Goal: Communication & Community: Answer question/provide support

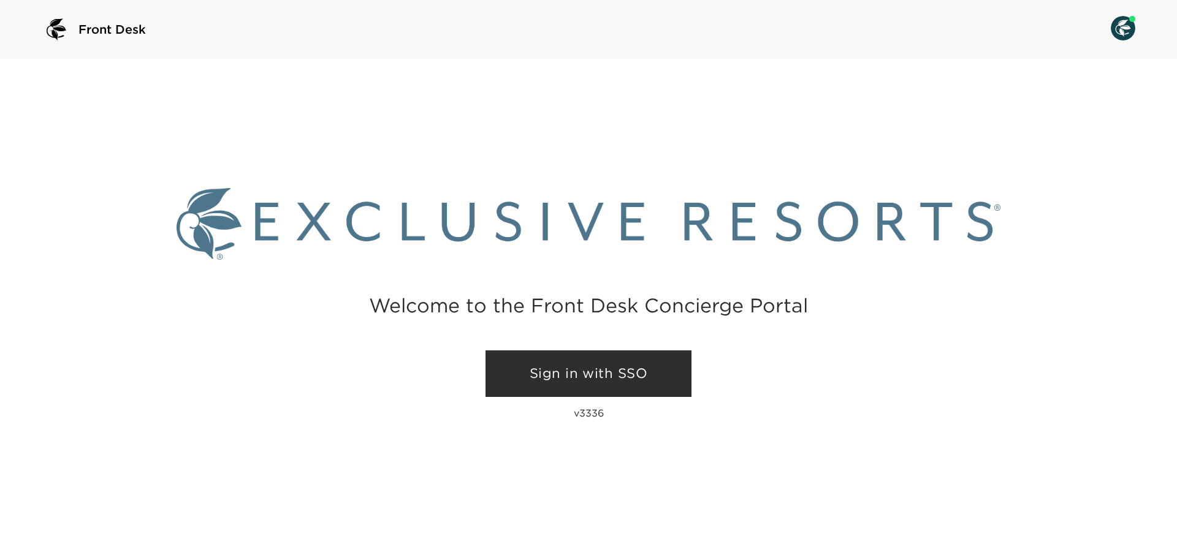
click at [597, 374] on link "Sign in with SSO" at bounding box center [588, 374] width 206 height 47
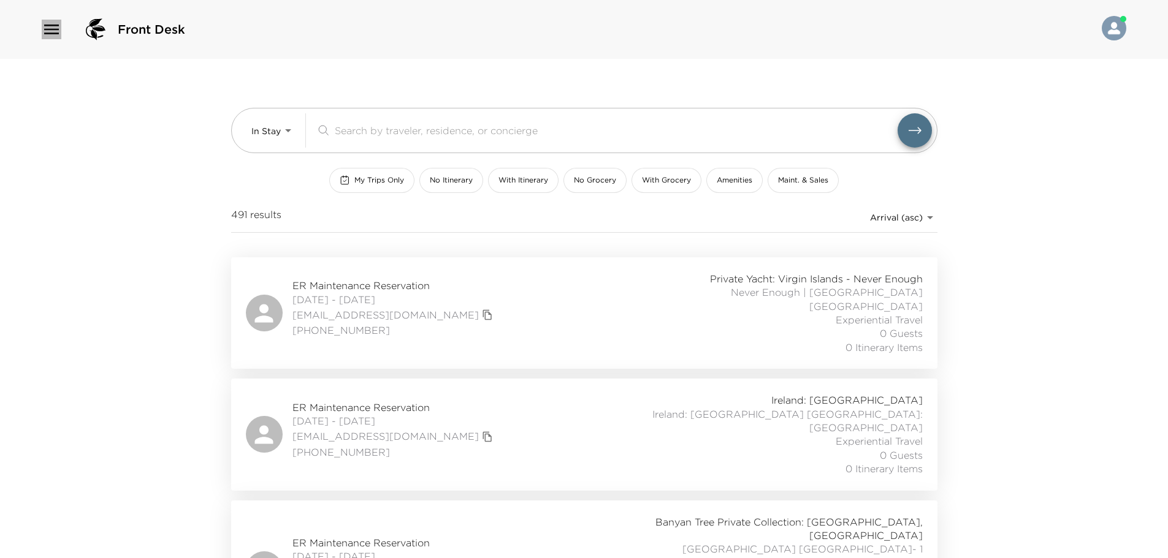
click at [51, 39] on icon "button" at bounding box center [52, 30] width 20 height 20
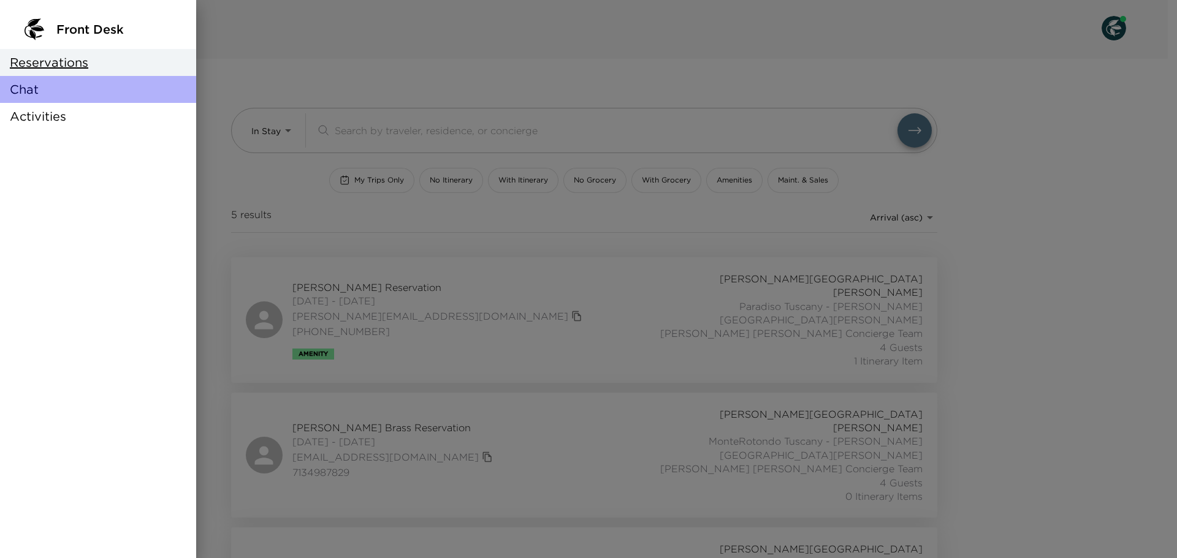
click at [21, 93] on span "Chat" at bounding box center [24, 89] width 29 height 17
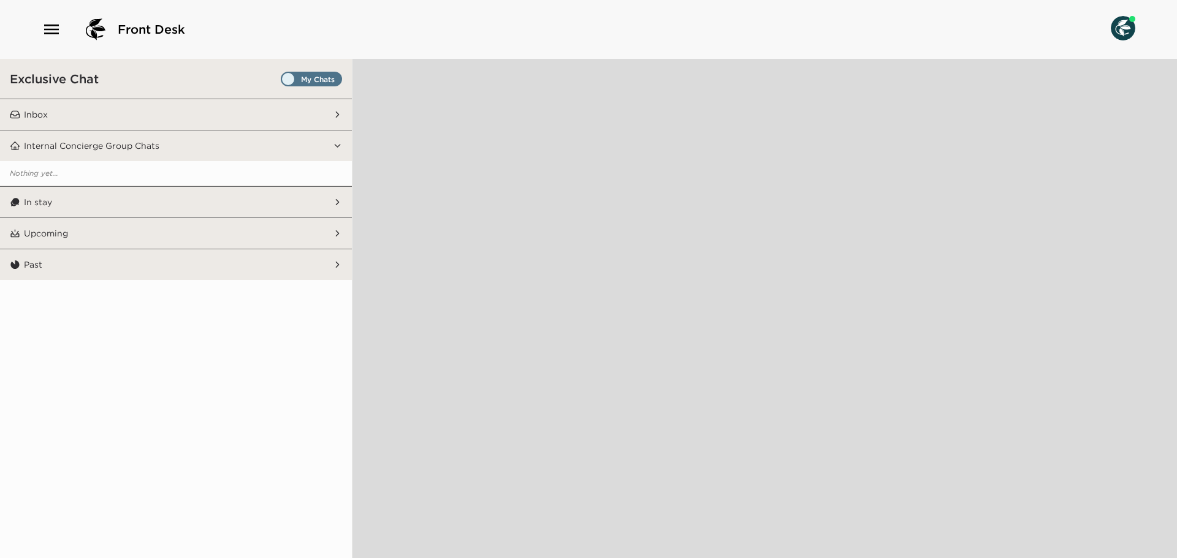
click at [313, 72] on span "Set all destinations" at bounding box center [311, 79] width 61 height 15
click at [283, 82] on input "Set all destinations" at bounding box center [283, 82] width 0 height 0
click at [295, 114] on button "Inbox" at bounding box center [176, 114] width 313 height 31
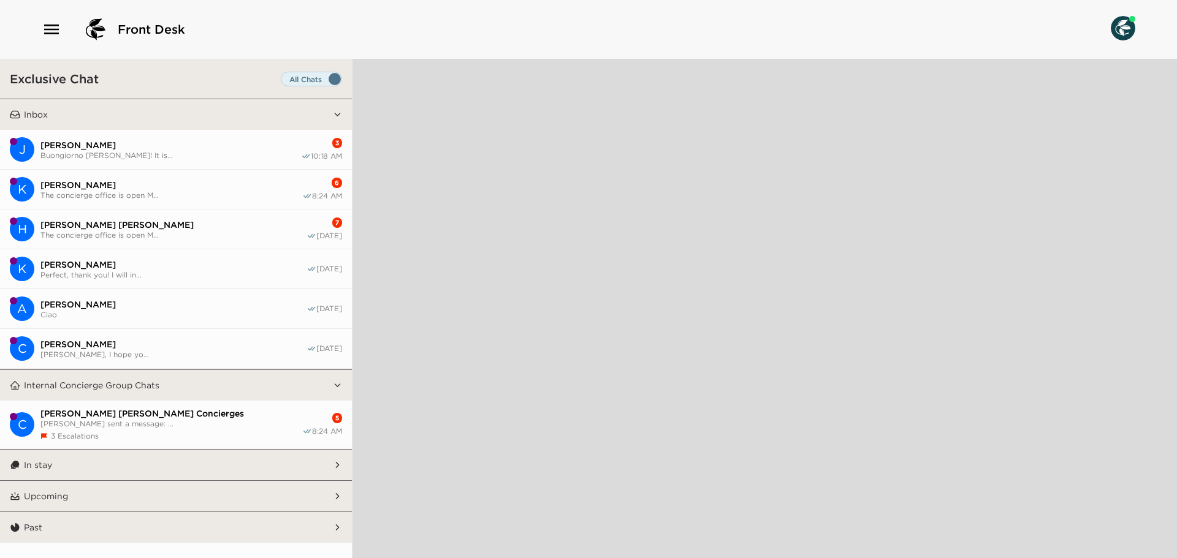
click at [183, 140] on span "[PERSON_NAME]" at bounding box center [170, 145] width 261 height 11
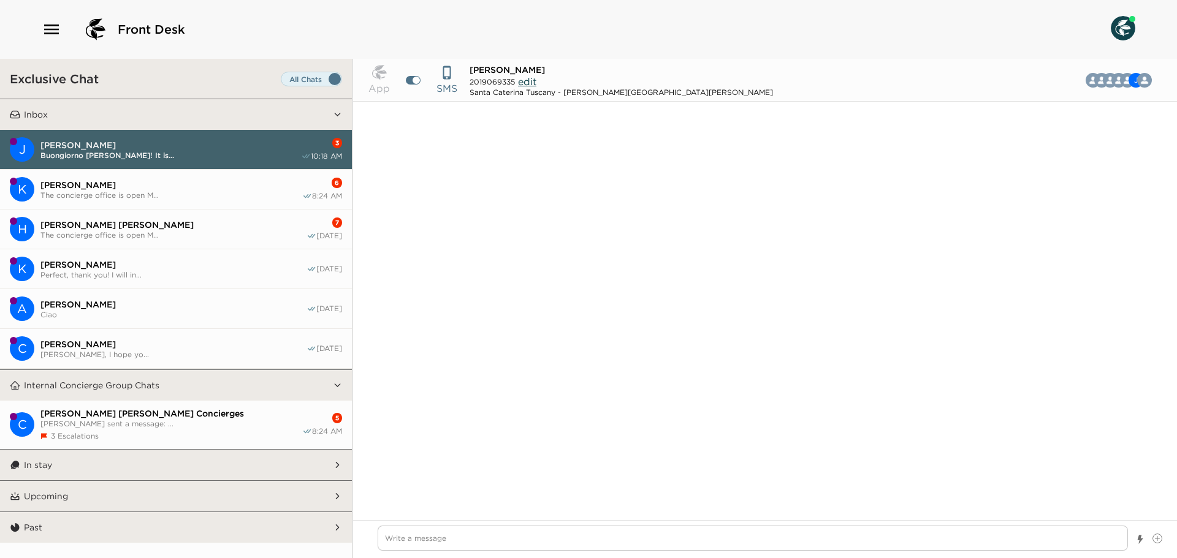
scroll to position [2587, 0]
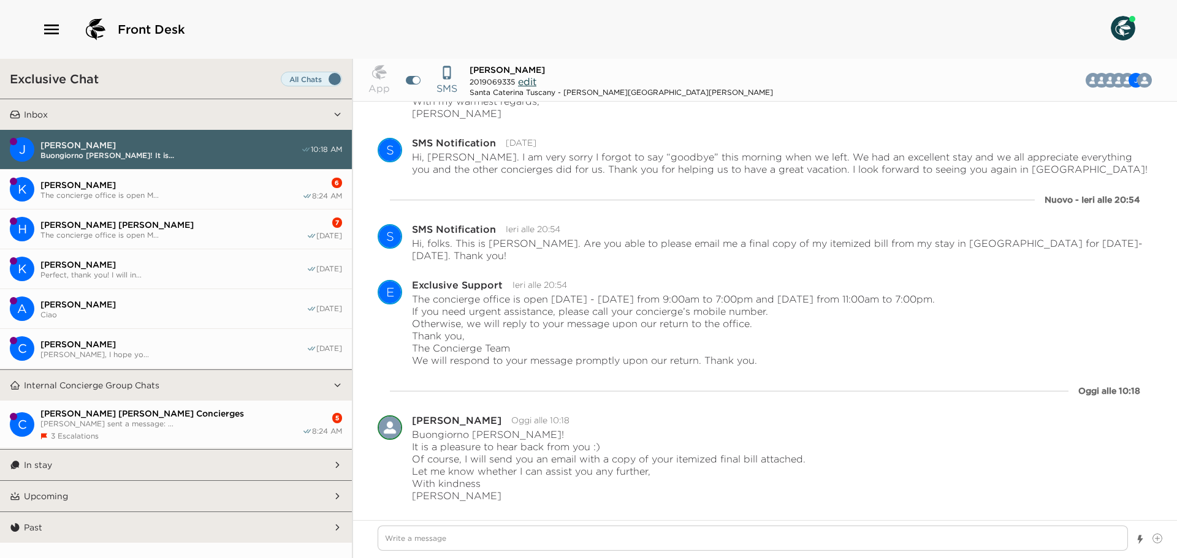
click at [194, 180] on button "K [PERSON_NAME] The concierge office is open M... 6 8:24 AM" at bounding box center [176, 190] width 352 height 40
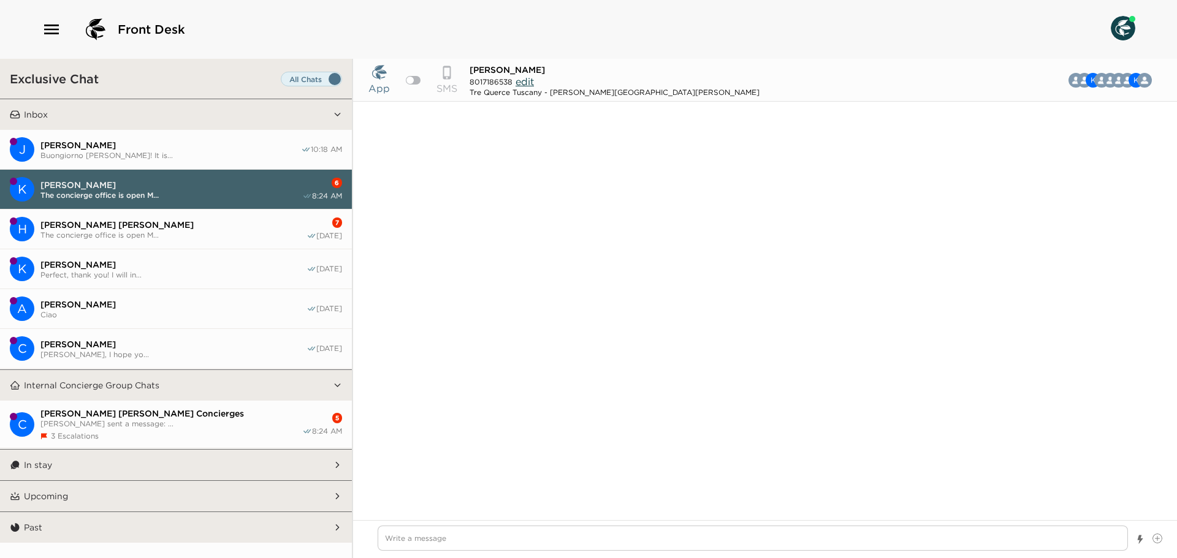
scroll to position [2452, 0]
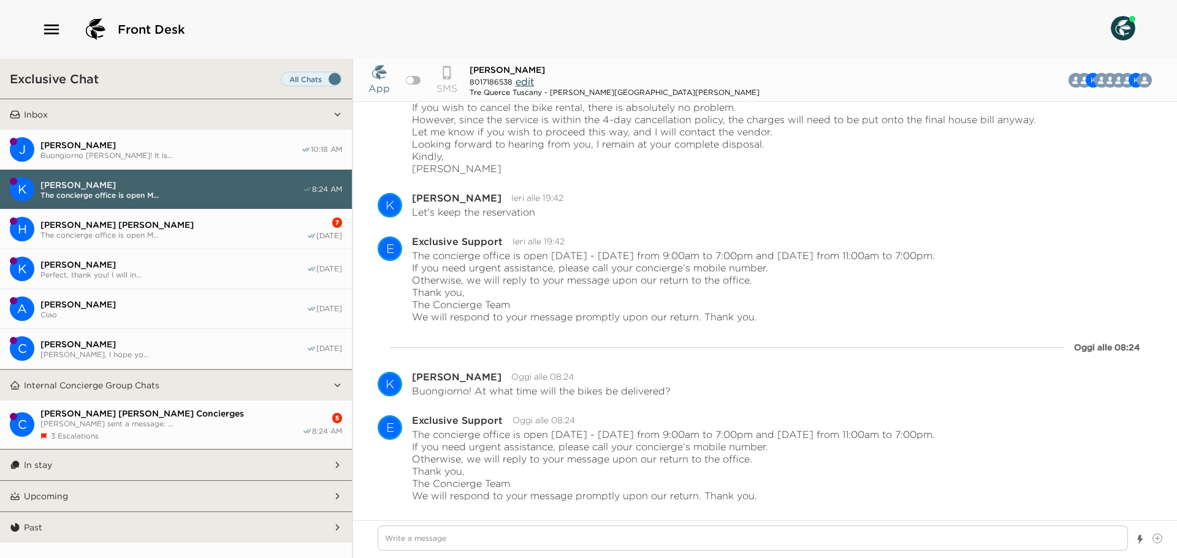
click at [287, 222] on span "[PERSON_NAME] [PERSON_NAME]" at bounding box center [173, 224] width 266 height 11
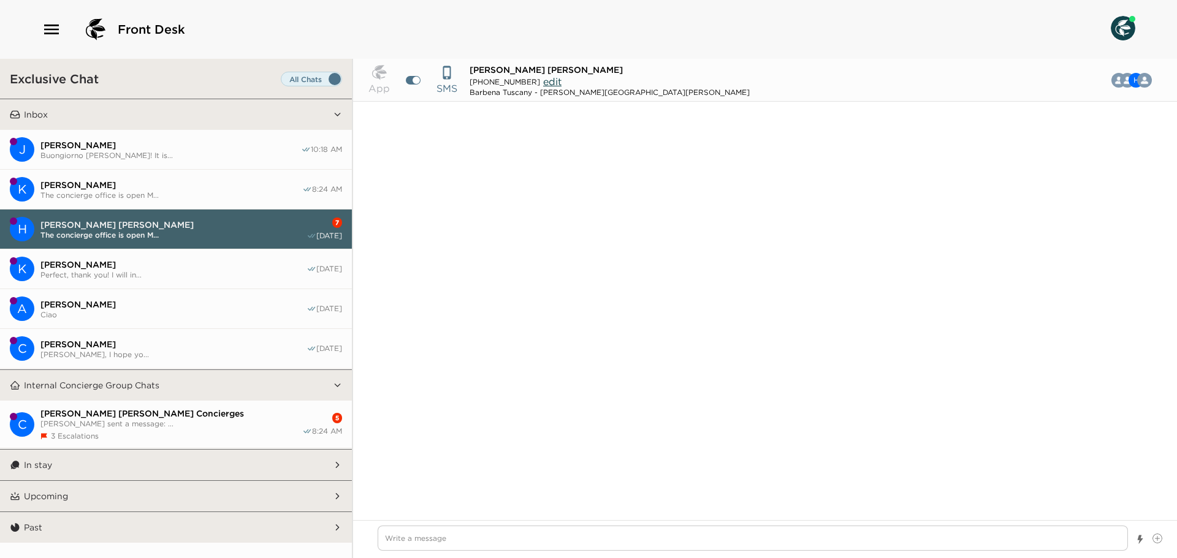
scroll to position [1088, 0]
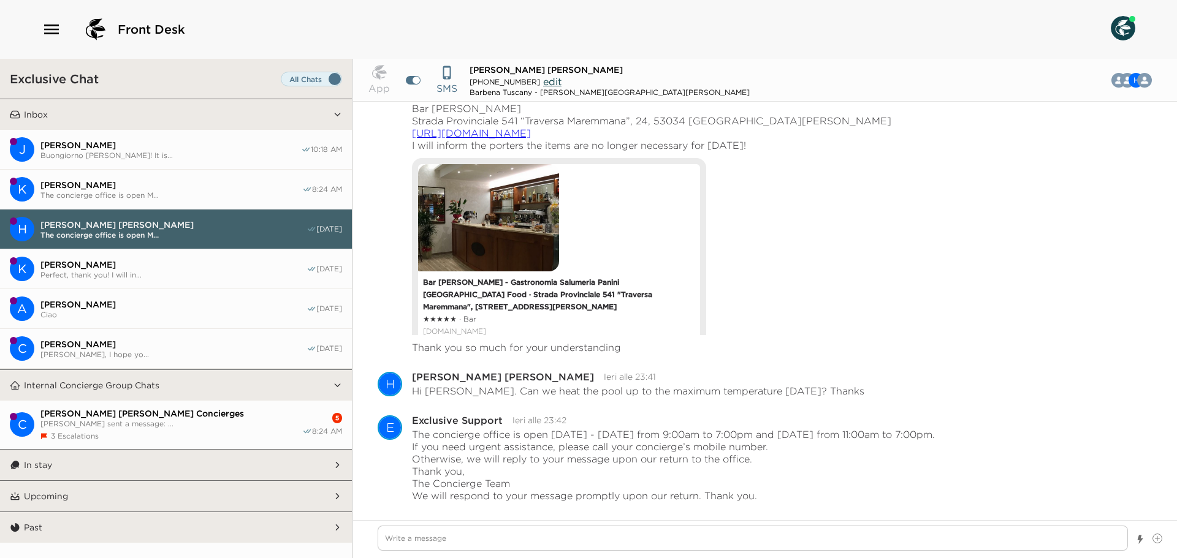
click at [211, 176] on button "K [PERSON_NAME] The concierge office is open M... 8:24 AM" at bounding box center [176, 190] width 352 height 40
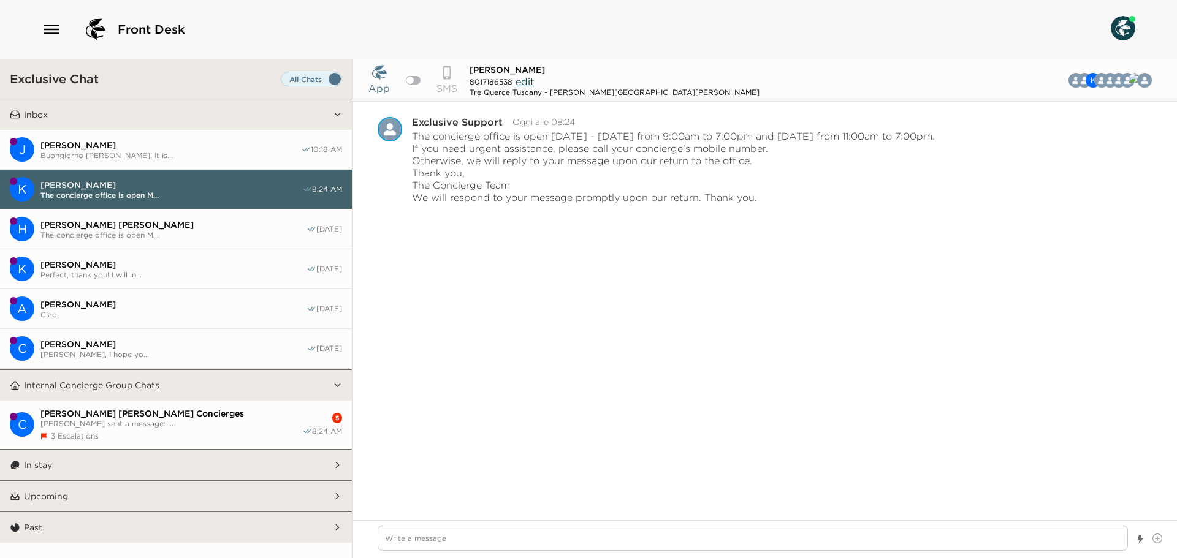
scroll to position [2347, 0]
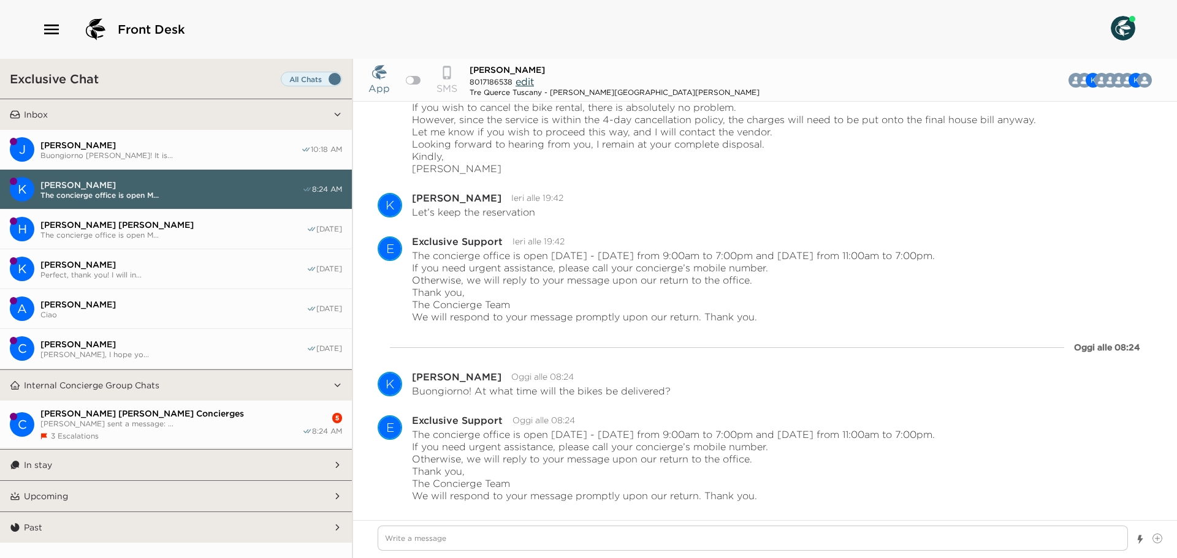
click at [267, 443] on button "C [PERSON_NAME] [PERSON_NAME] Concierges [PERSON_NAME] sent a message: ... 3 Es…" at bounding box center [176, 425] width 352 height 48
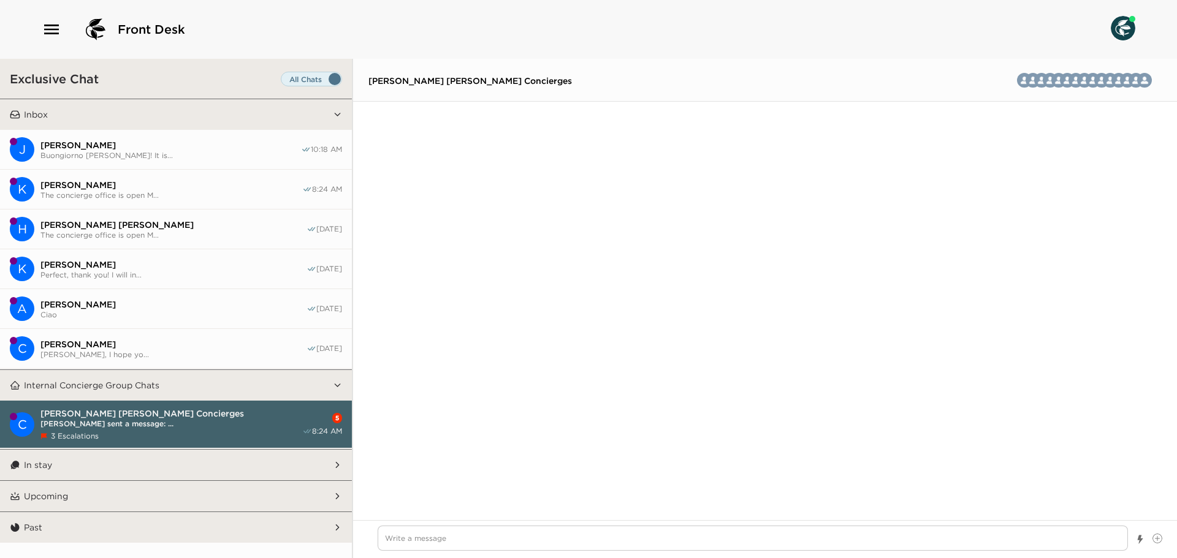
scroll to position [2831, 0]
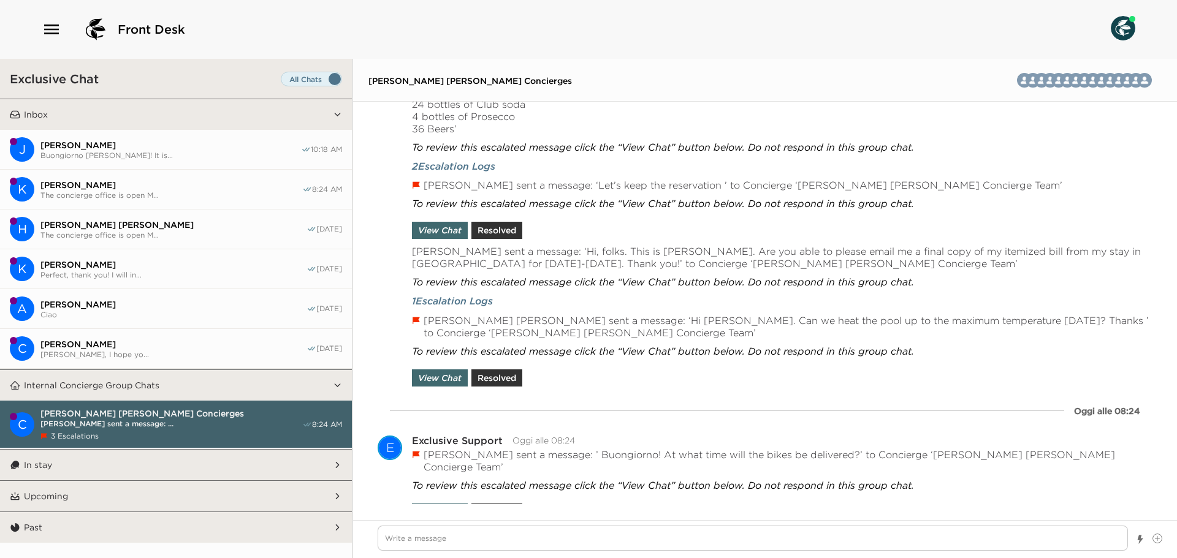
click at [203, 234] on span "The concierge office is open M..." at bounding box center [173, 234] width 266 height 9
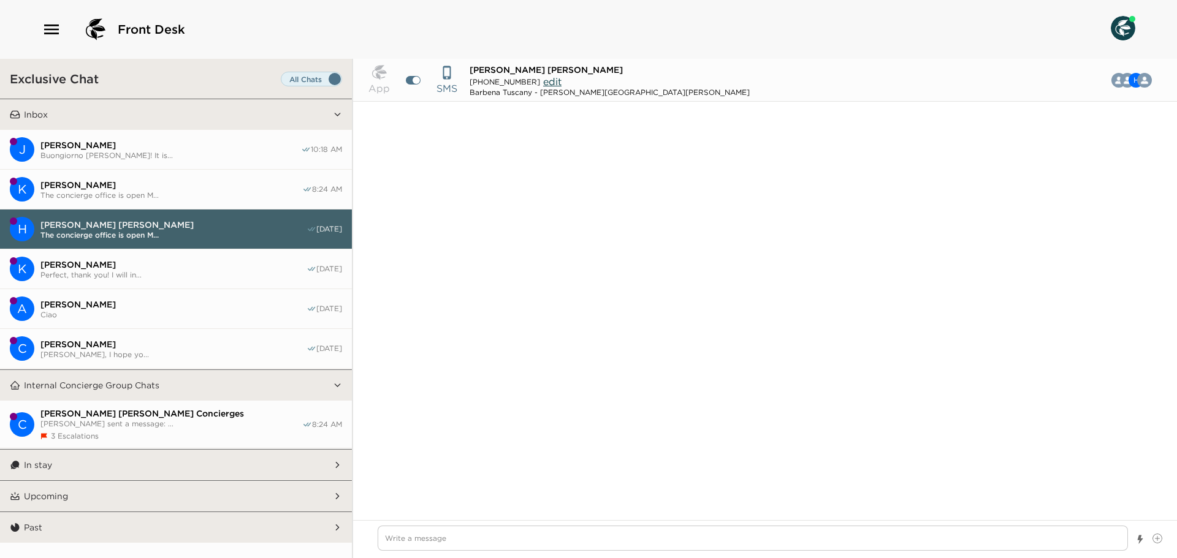
scroll to position [983, 0]
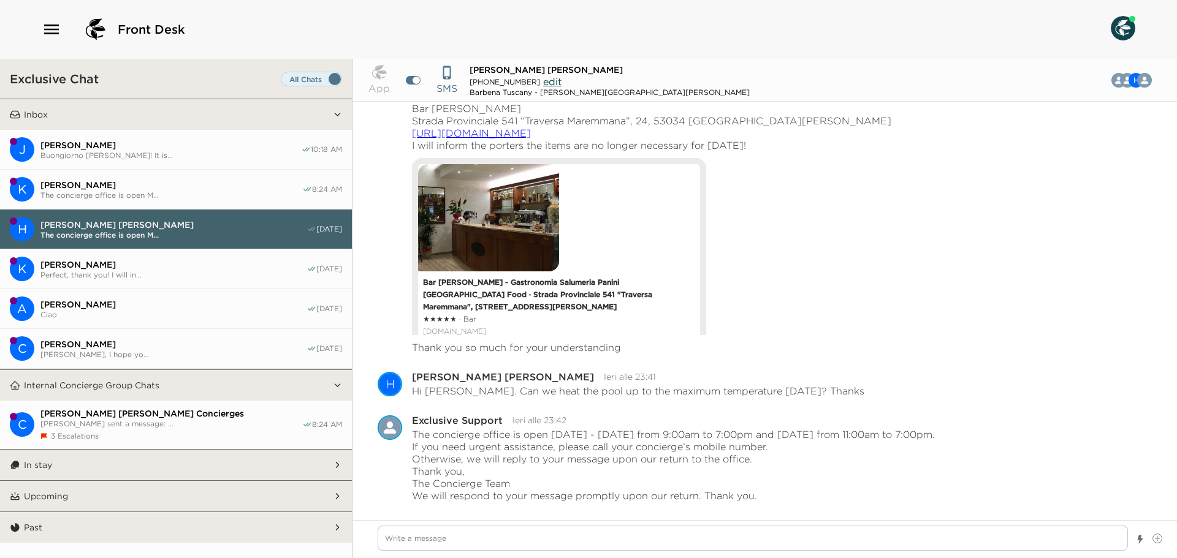
click at [200, 191] on span "The concierge office is open M..." at bounding box center [171, 195] width 262 height 9
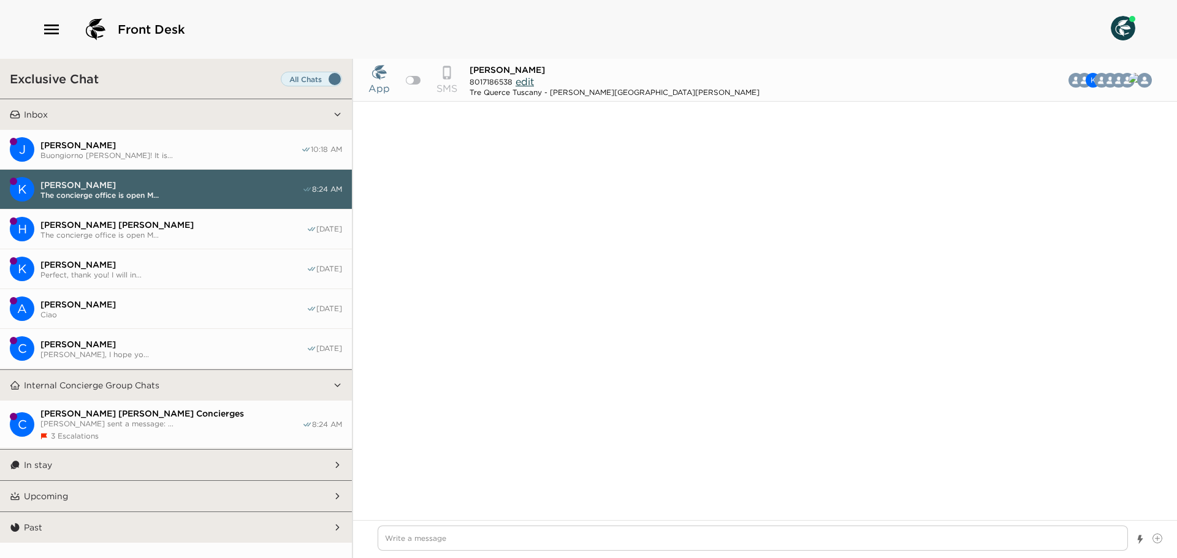
scroll to position [2347, 0]
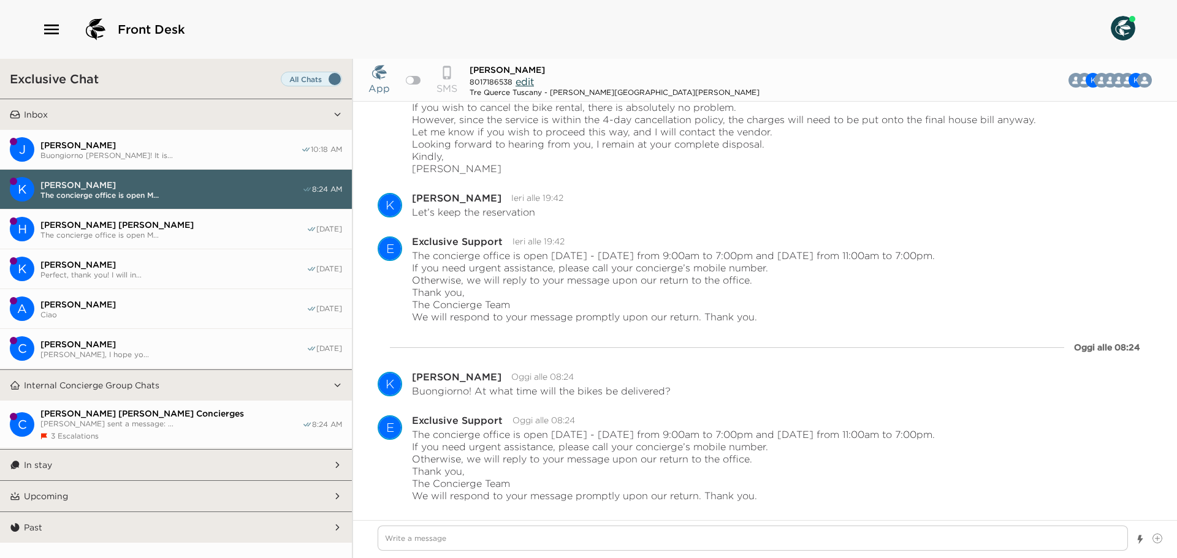
click at [218, 236] on span "The concierge office is open M..." at bounding box center [173, 234] width 266 height 9
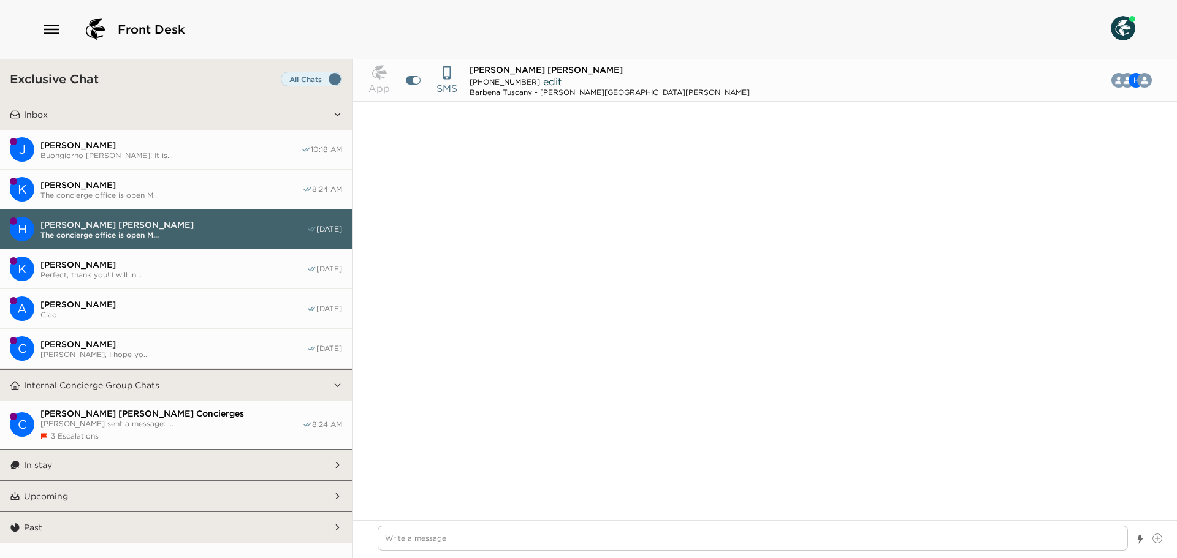
scroll to position [983, 0]
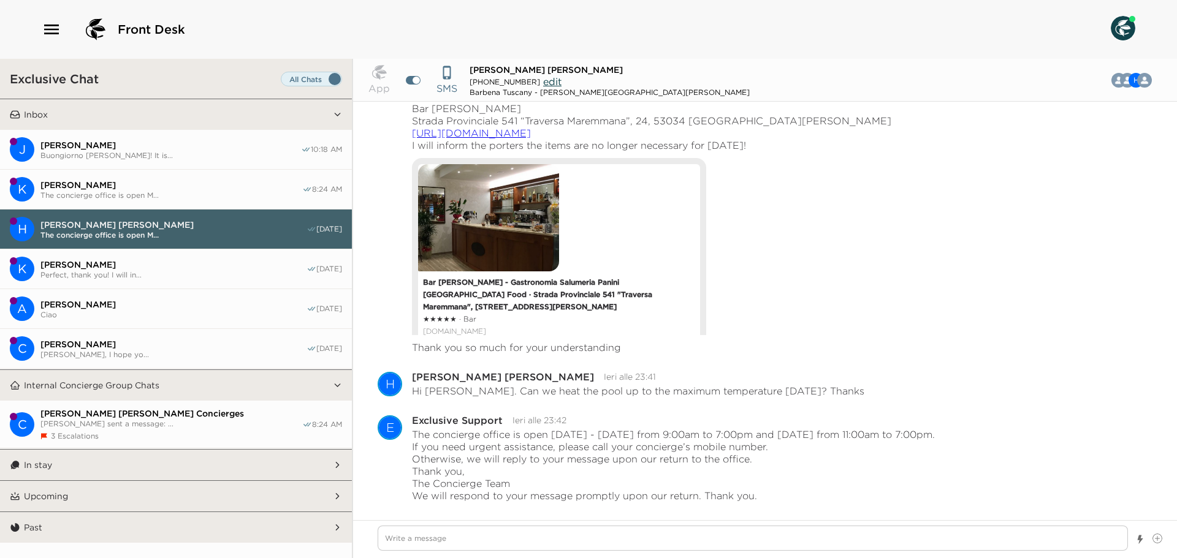
click at [223, 191] on span "The concierge office is open M..." at bounding box center [171, 195] width 262 height 9
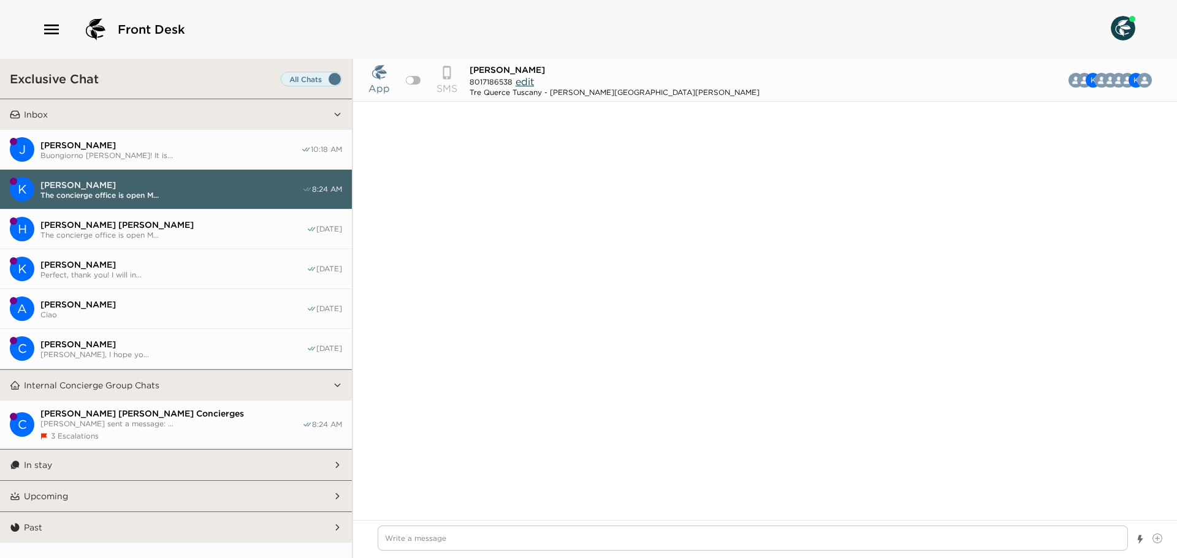
scroll to position [2347, 0]
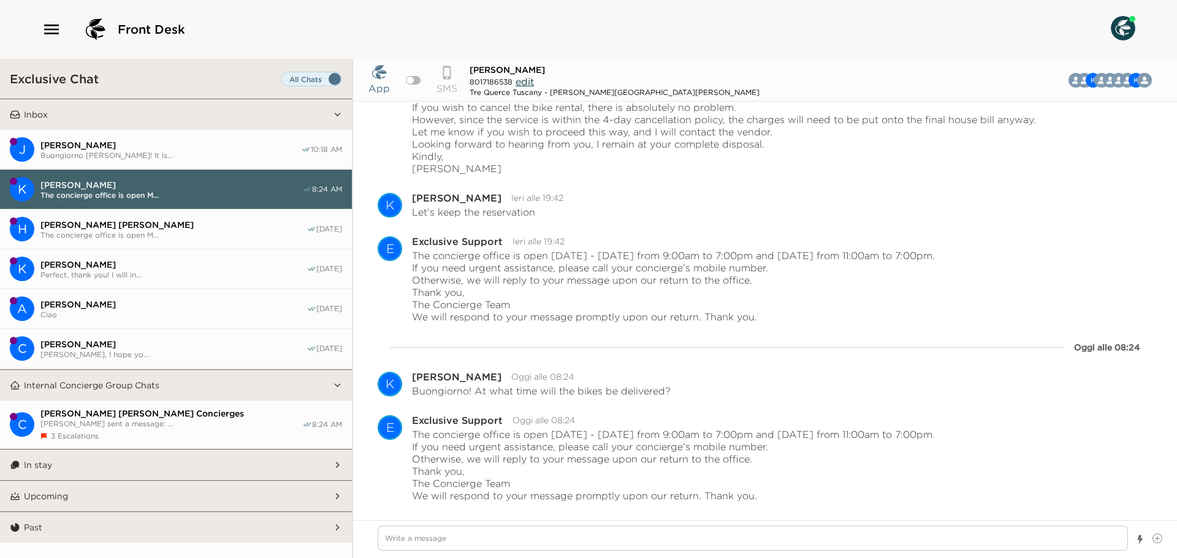
click at [205, 235] on span "The concierge office is open M..." at bounding box center [173, 234] width 266 height 9
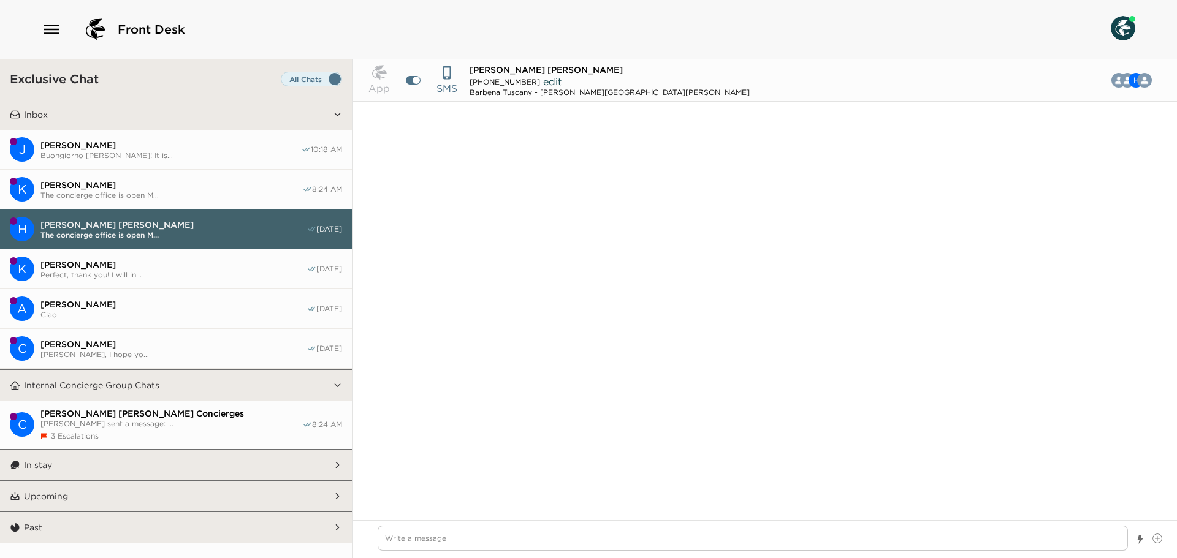
scroll to position [983, 0]
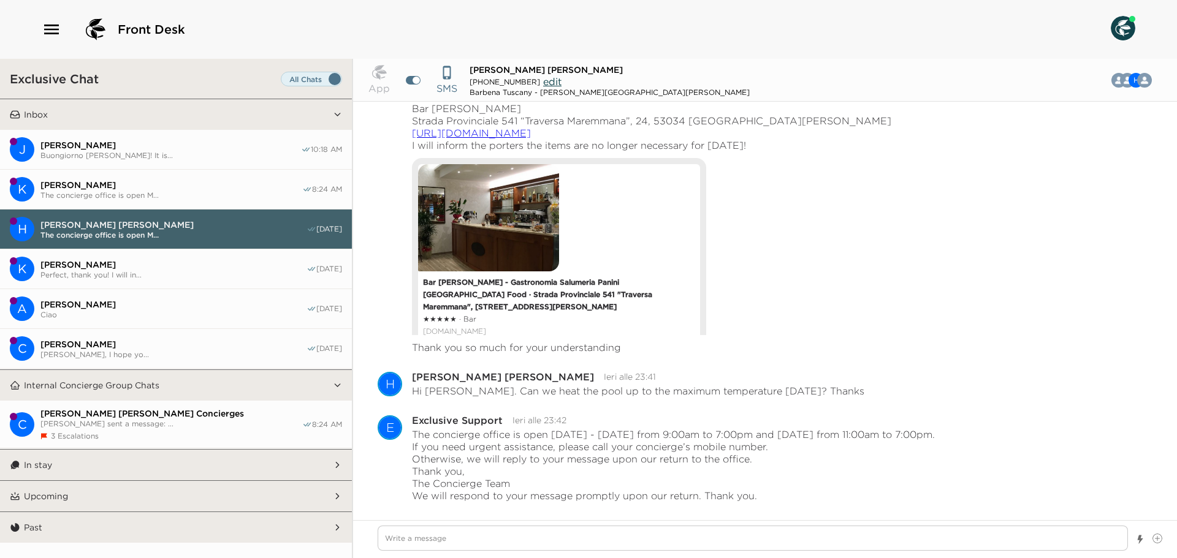
click at [153, 272] on span "Perfect, thank you! I will in..." at bounding box center [173, 274] width 266 height 9
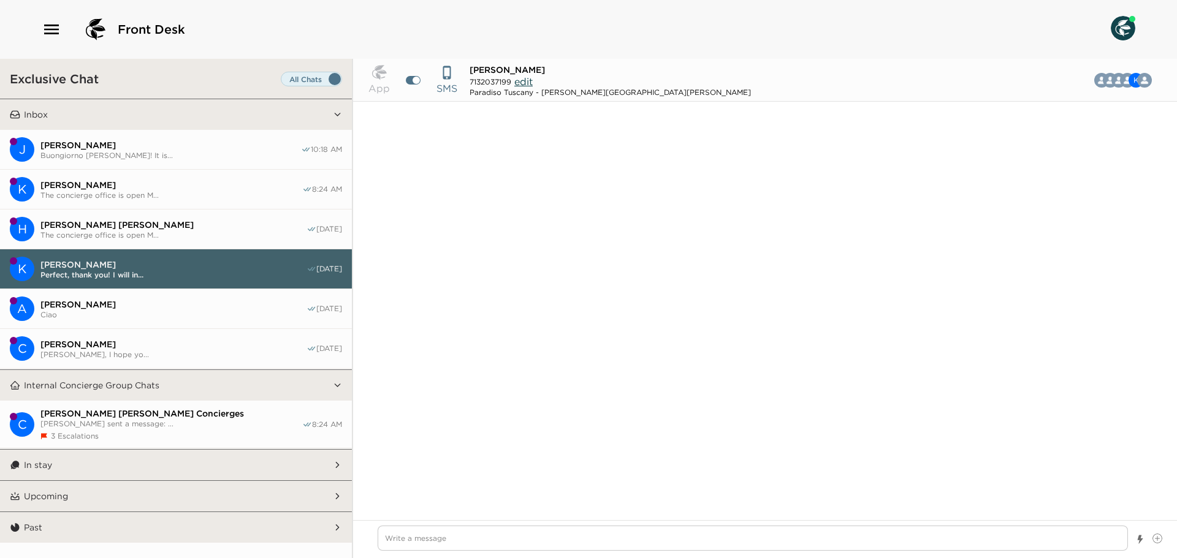
scroll to position [1721, 0]
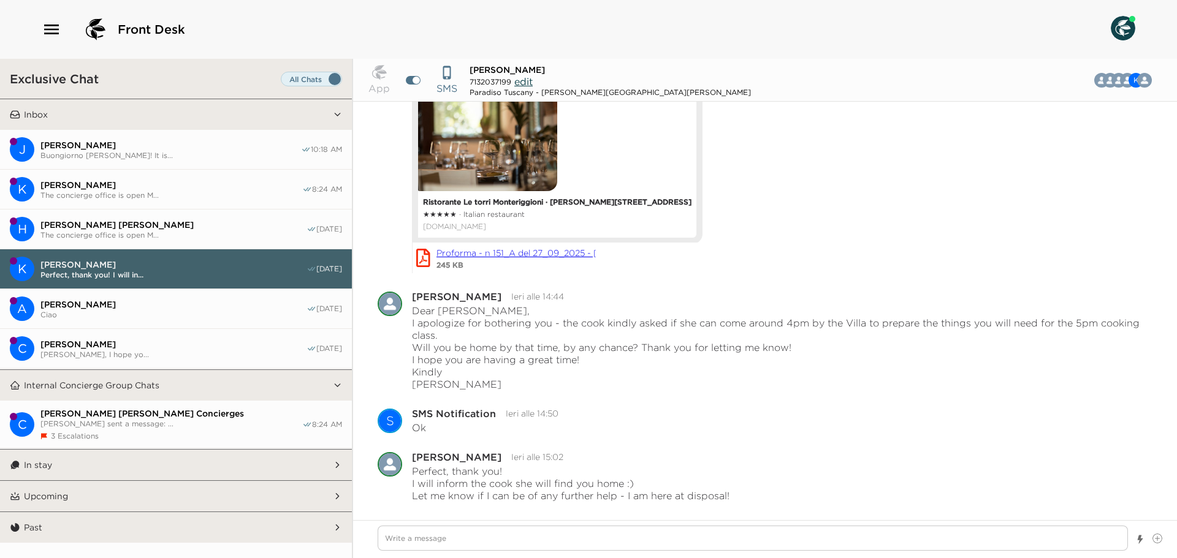
drag, startPoint x: 151, startPoint y: 216, endPoint x: 151, endPoint y: 209, distance: 7.4
click at [151, 216] on button "H [PERSON_NAME] [PERSON_NAME] The concierge office is open M... [DATE]" at bounding box center [176, 230] width 352 height 40
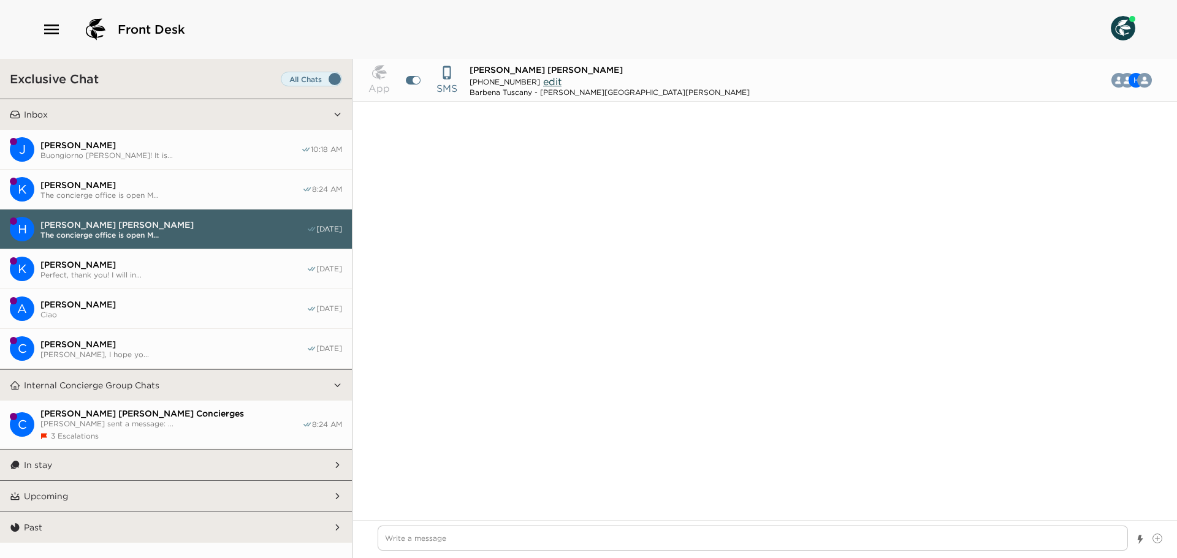
scroll to position [983, 0]
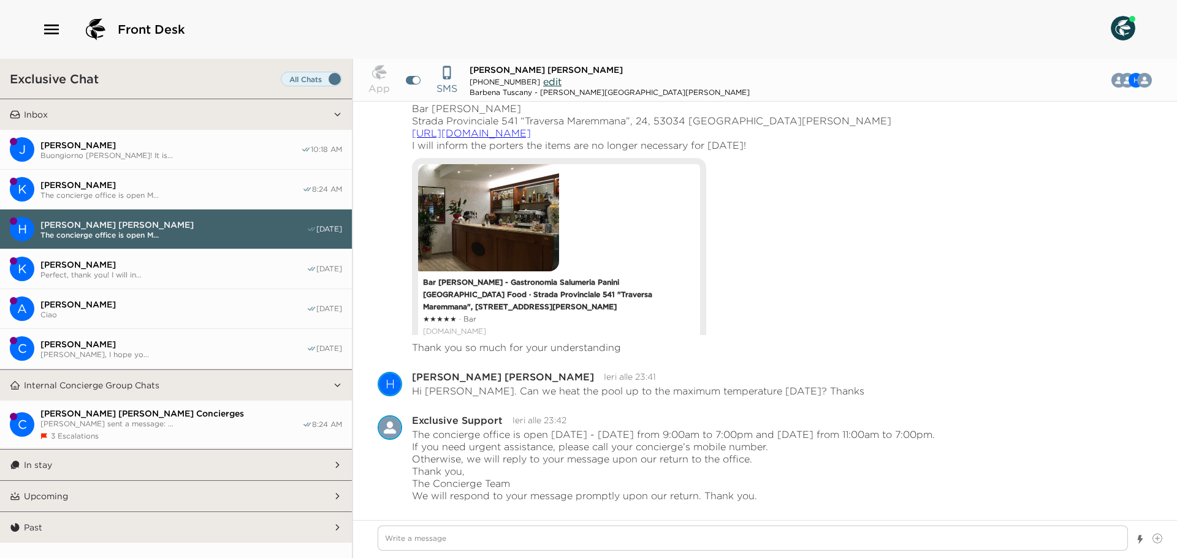
click at [151, 183] on span "[PERSON_NAME]" at bounding box center [171, 185] width 262 height 11
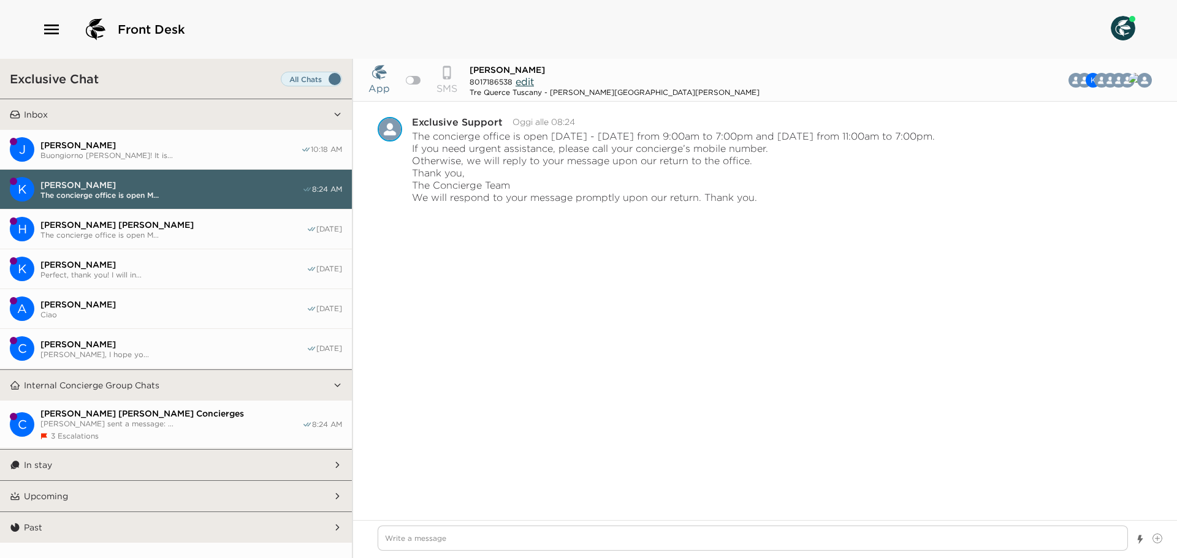
scroll to position [2347, 0]
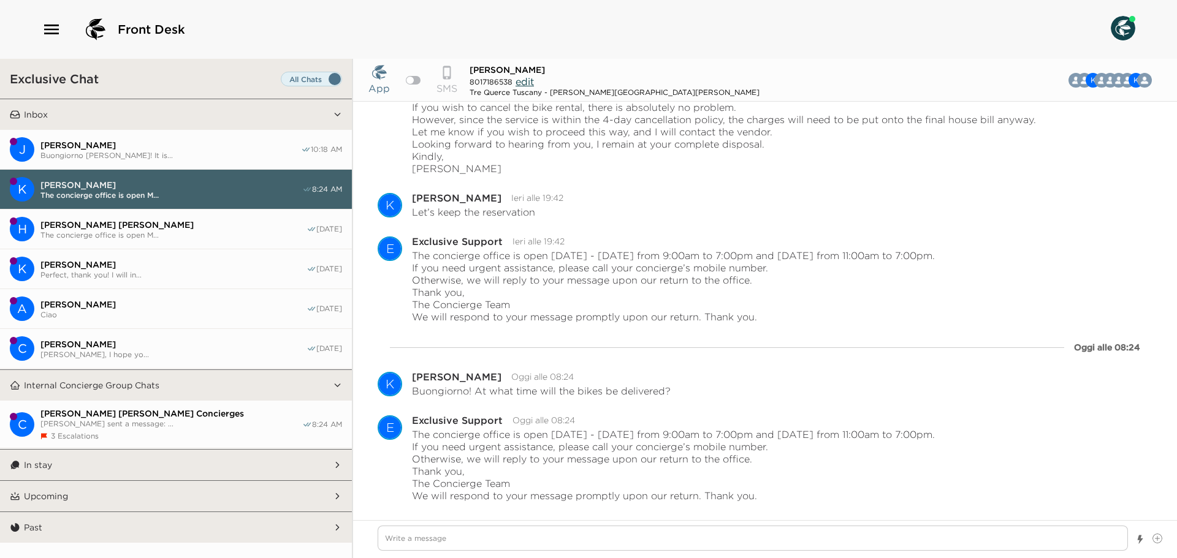
click at [148, 143] on span "[PERSON_NAME]" at bounding box center [170, 145] width 261 height 11
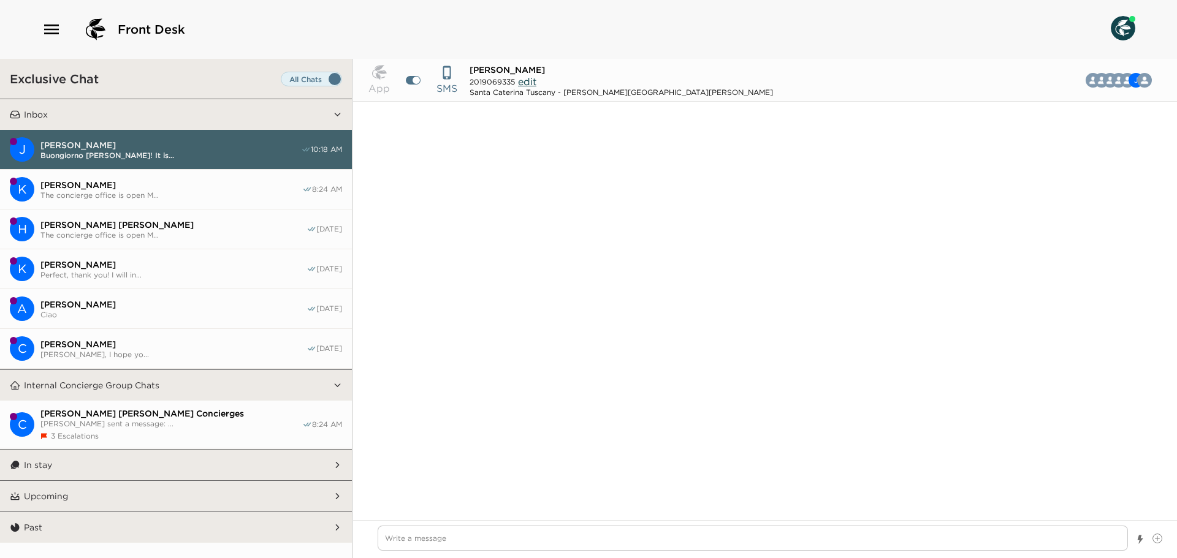
scroll to position [2587, 0]
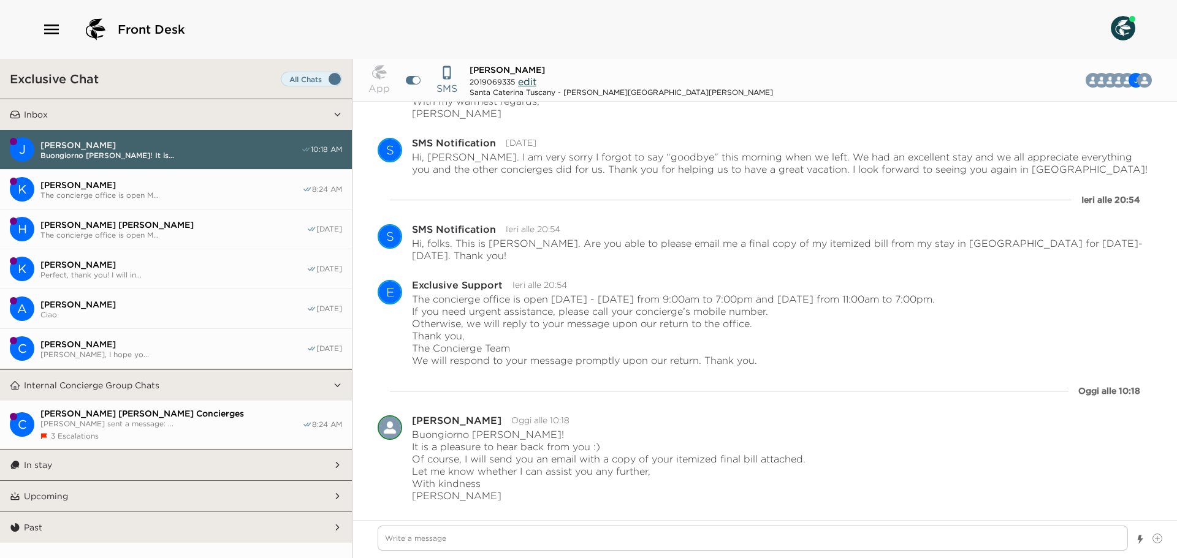
click at [189, 204] on button "K [PERSON_NAME] The concierge office is open M... 8:24 AM" at bounding box center [176, 190] width 352 height 40
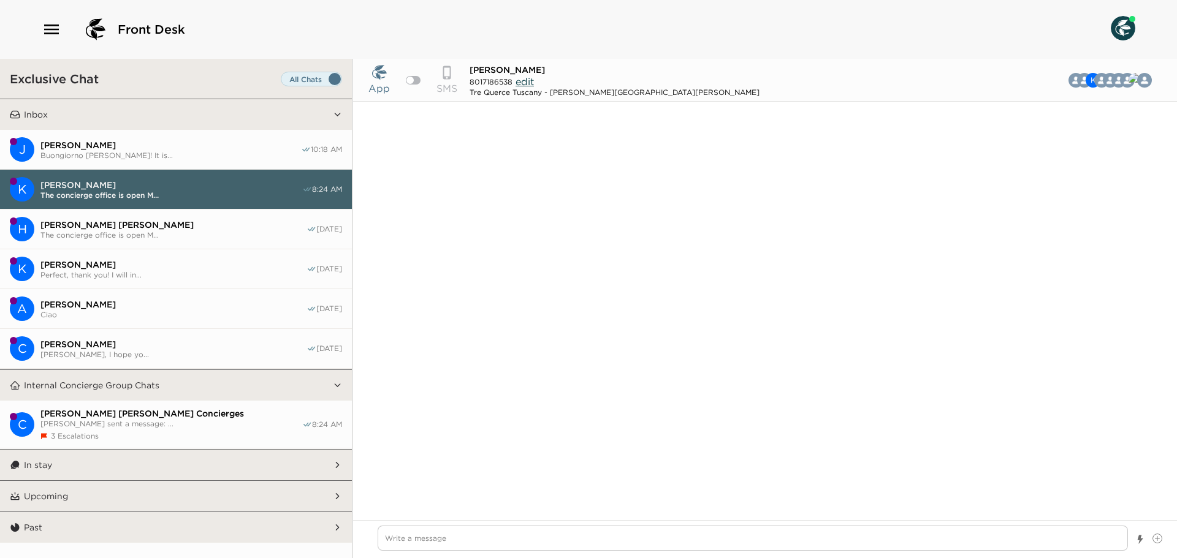
scroll to position [2347, 0]
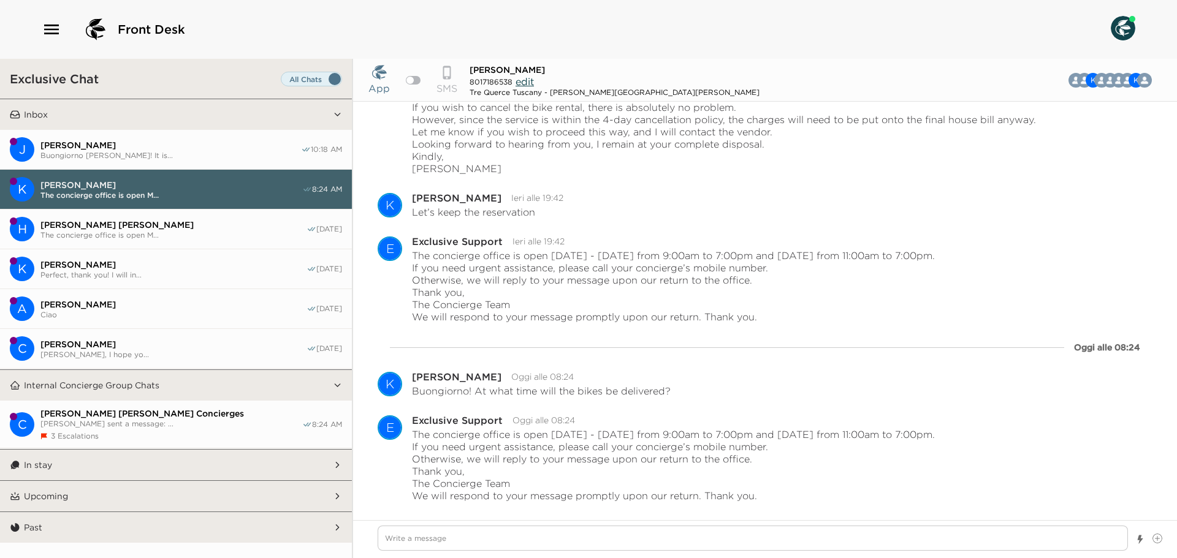
click at [139, 238] on span "The concierge office is open M..." at bounding box center [173, 234] width 266 height 9
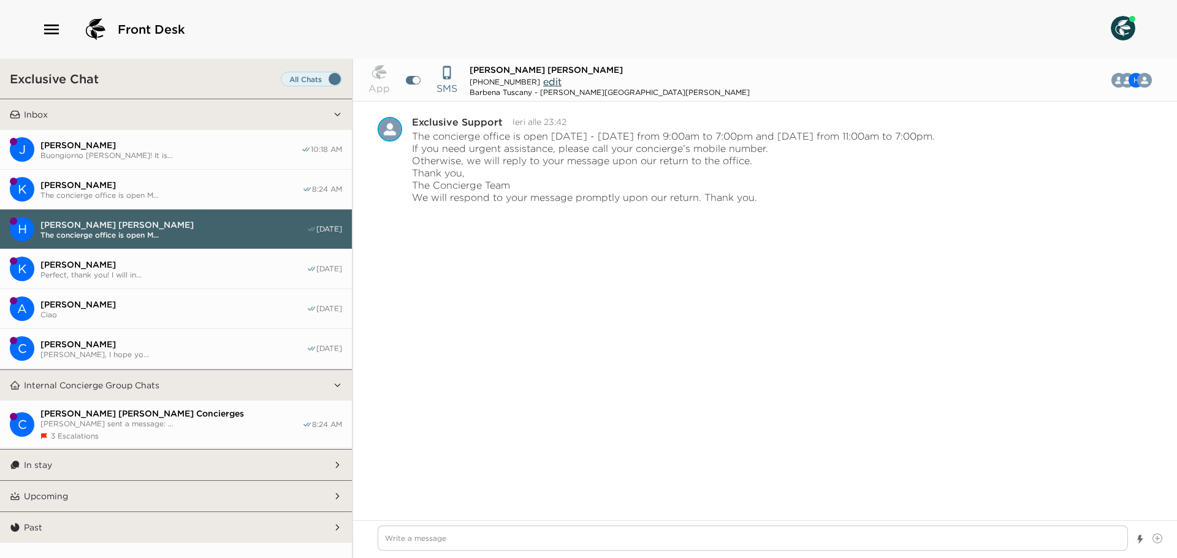
scroll to position [983, 0]
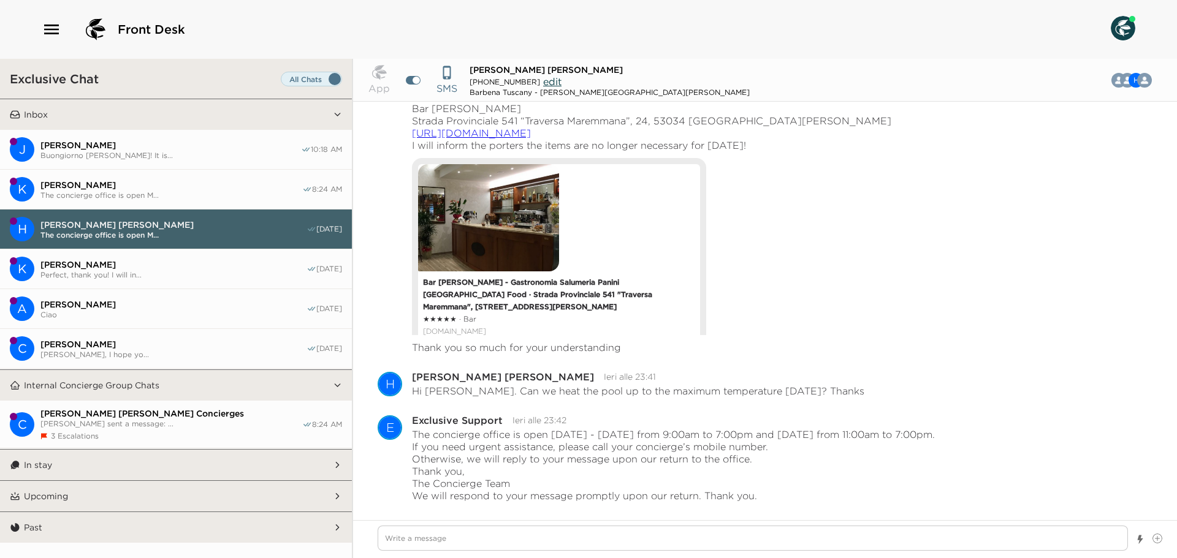
click at [142, 465] on button "In stay" at bounding box center [176, 465] width 313 height 31
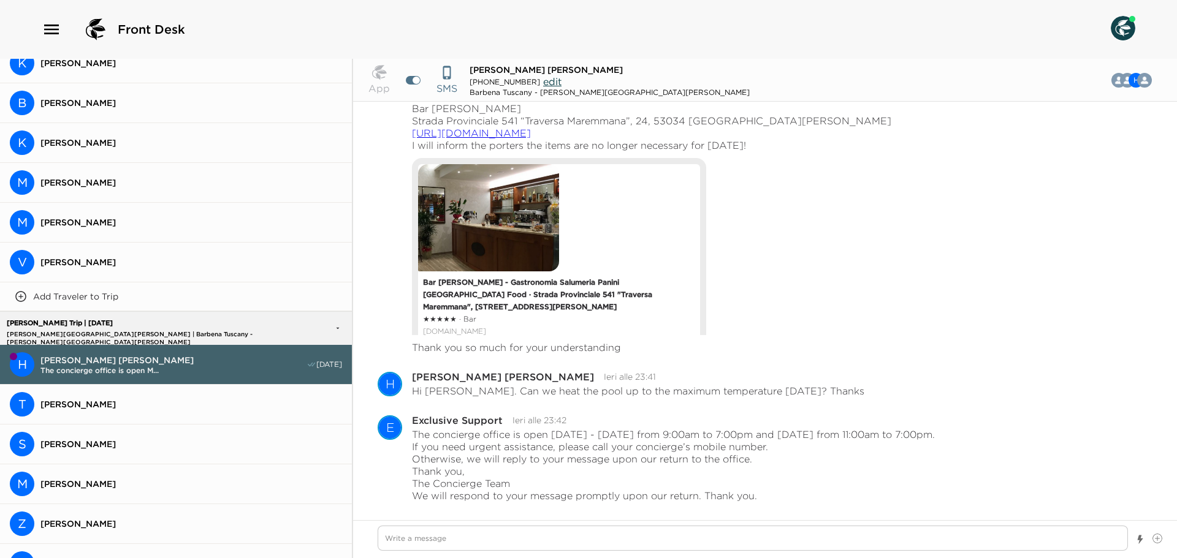
scroll to position [0, 0]
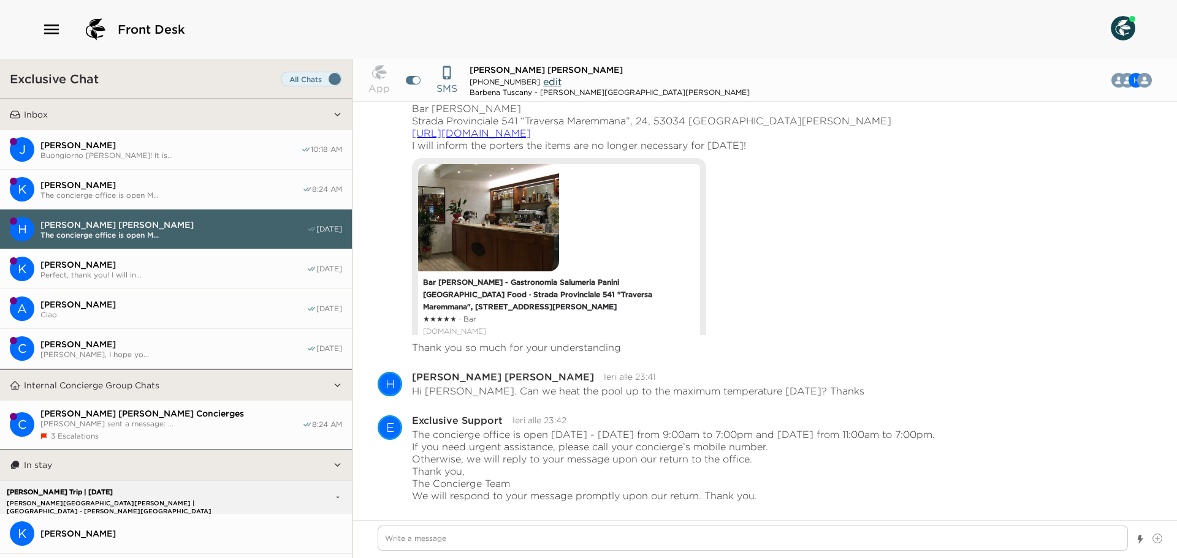
click at [158, 151] on span "Buongiorno [PERSON_NAME]! It is..." at bounding box center [170, 155] width 261 height 9
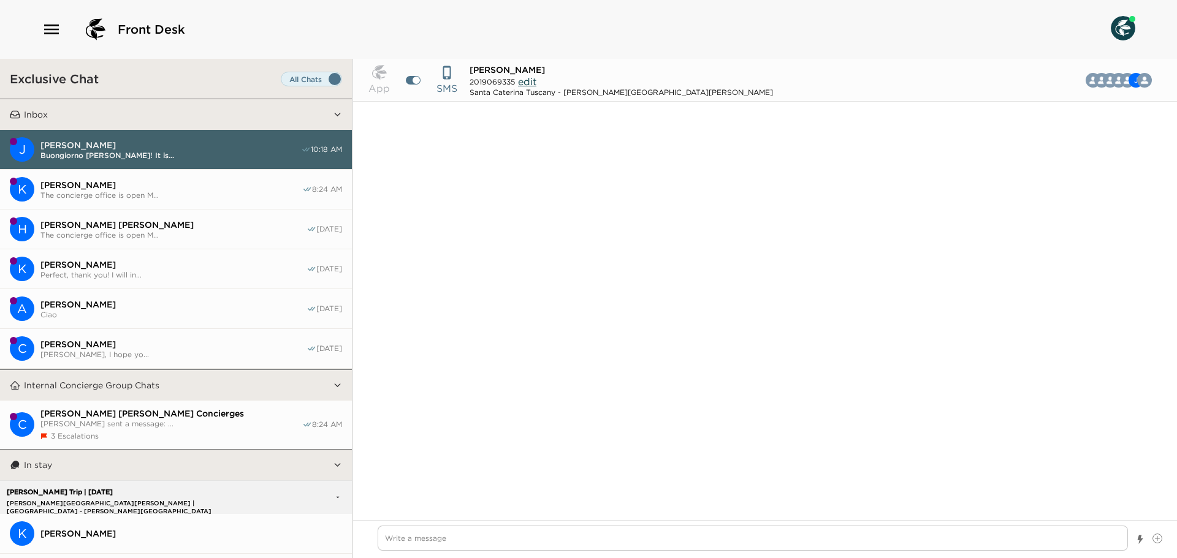
scroll to position [2587, 0]
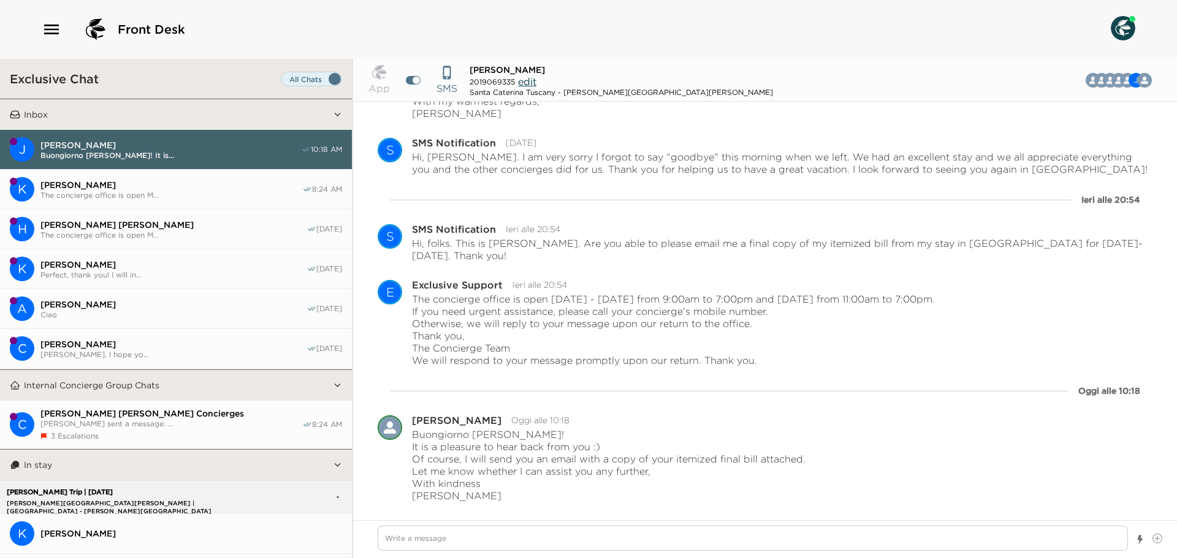
click at [157, 177] on button "K [PERSON_NAME] The concierge office is open M... 8:24 AM" at bounding box center [176, 190] width 352 height 40
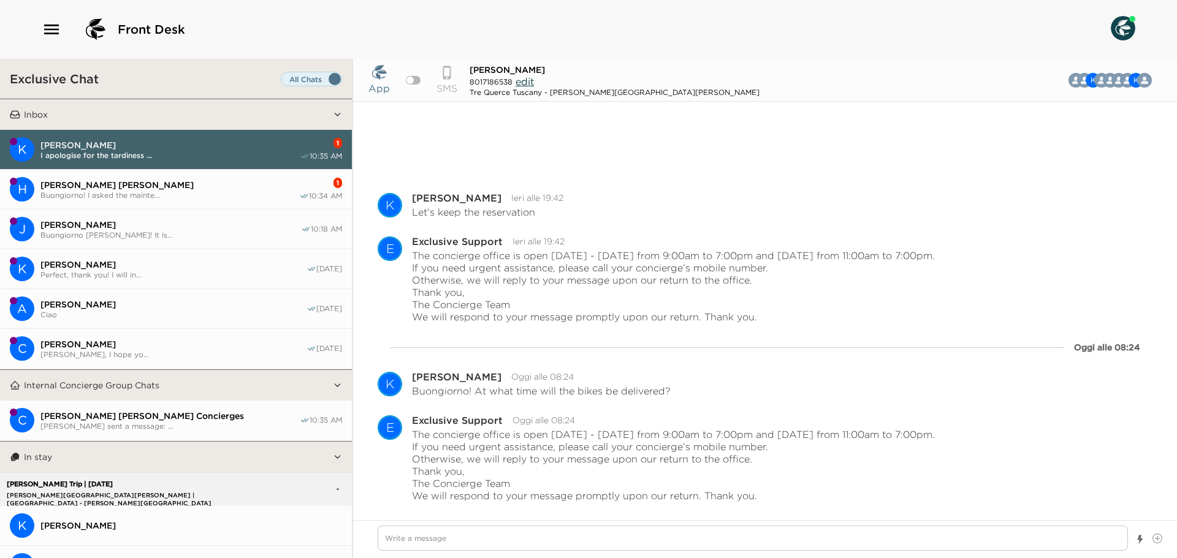
scroll to position [2470, 0]
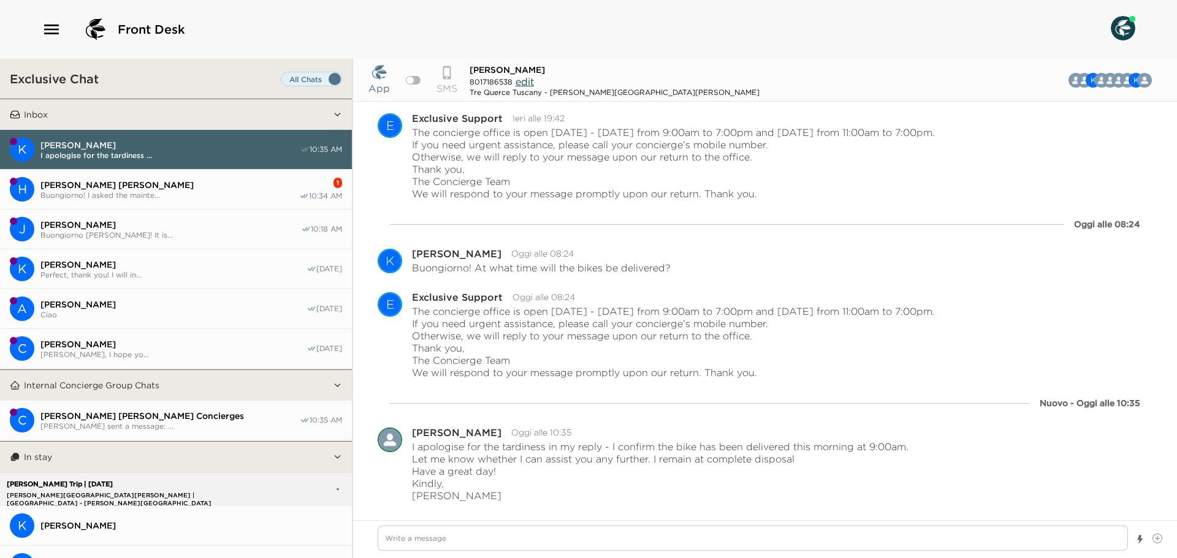
click at [299, 195] on icon "button" at bounding box center [304, 196] width 10 height 10
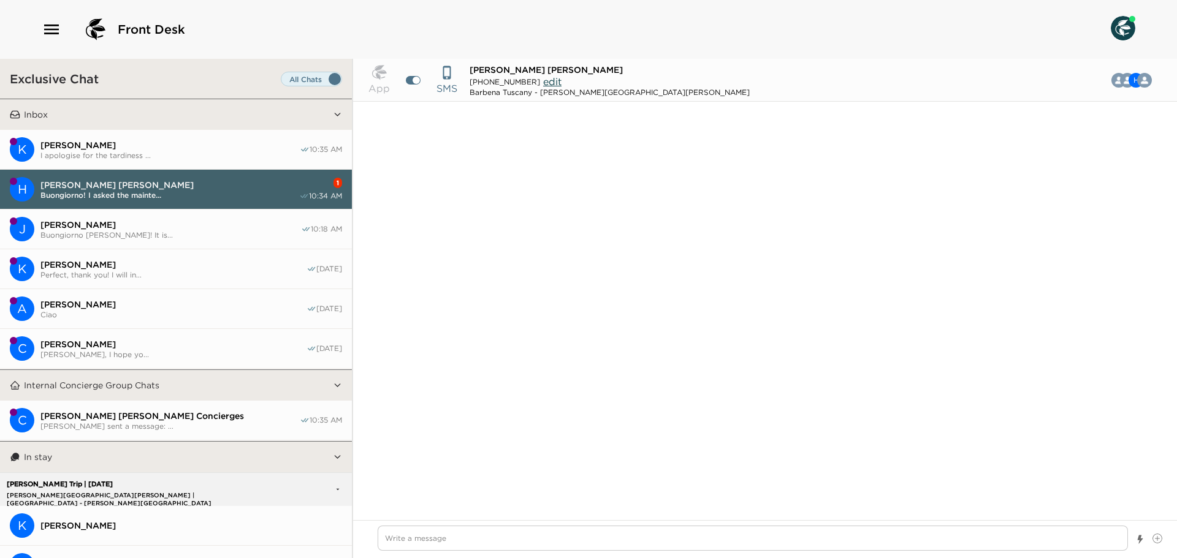
scroll to position [555, 0]
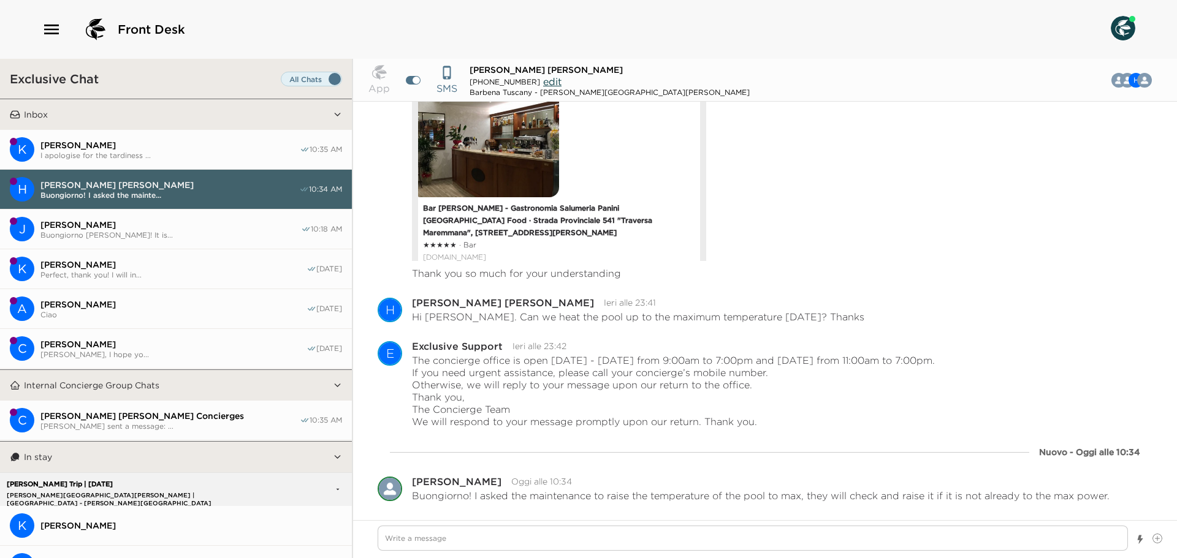
type textarea "x"
